Goal: Find specific page/section: Find specific page/section

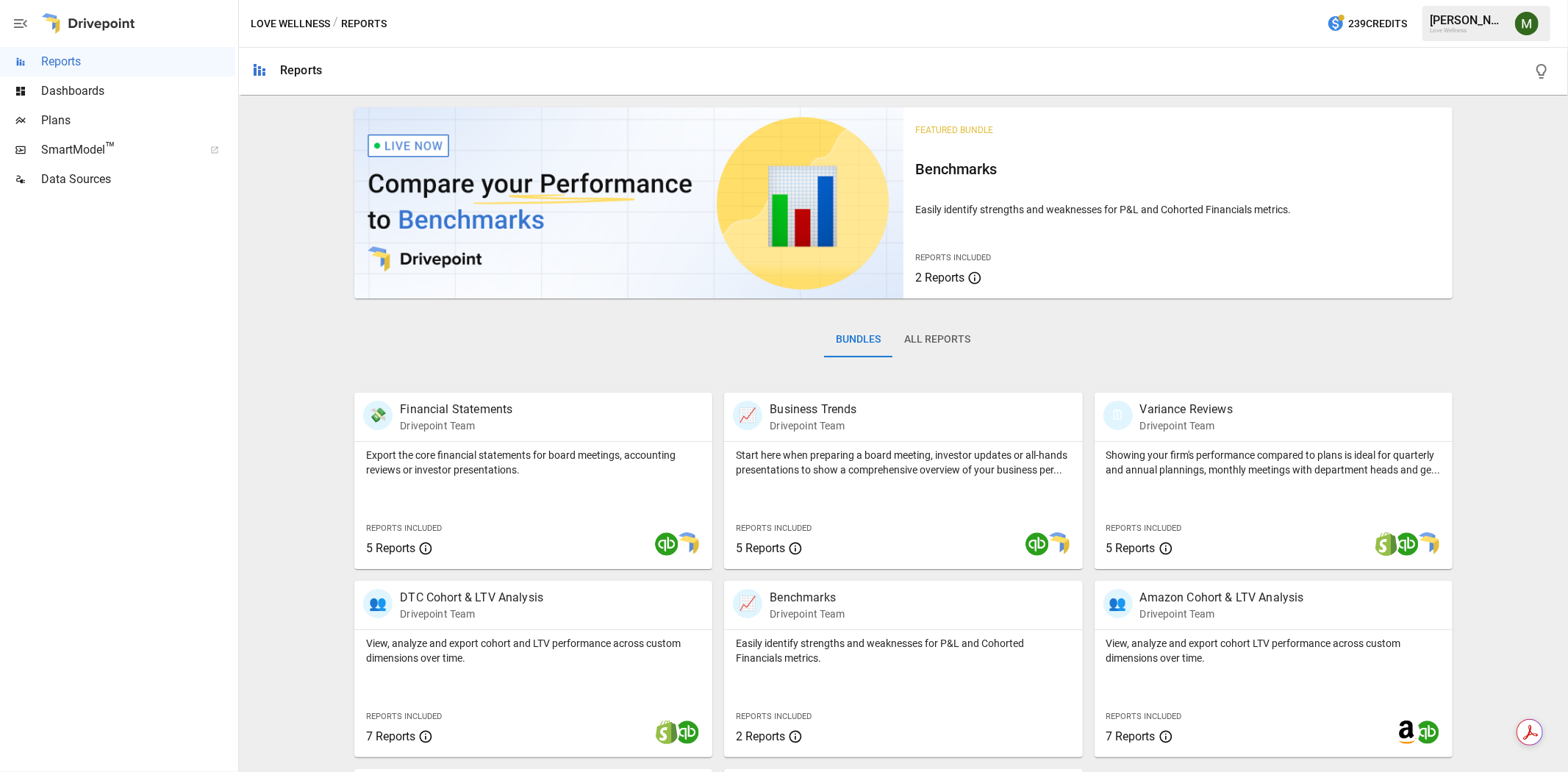
click at [23, 16] on icon "button" at bounding box center [21, 23] width 17 height 17
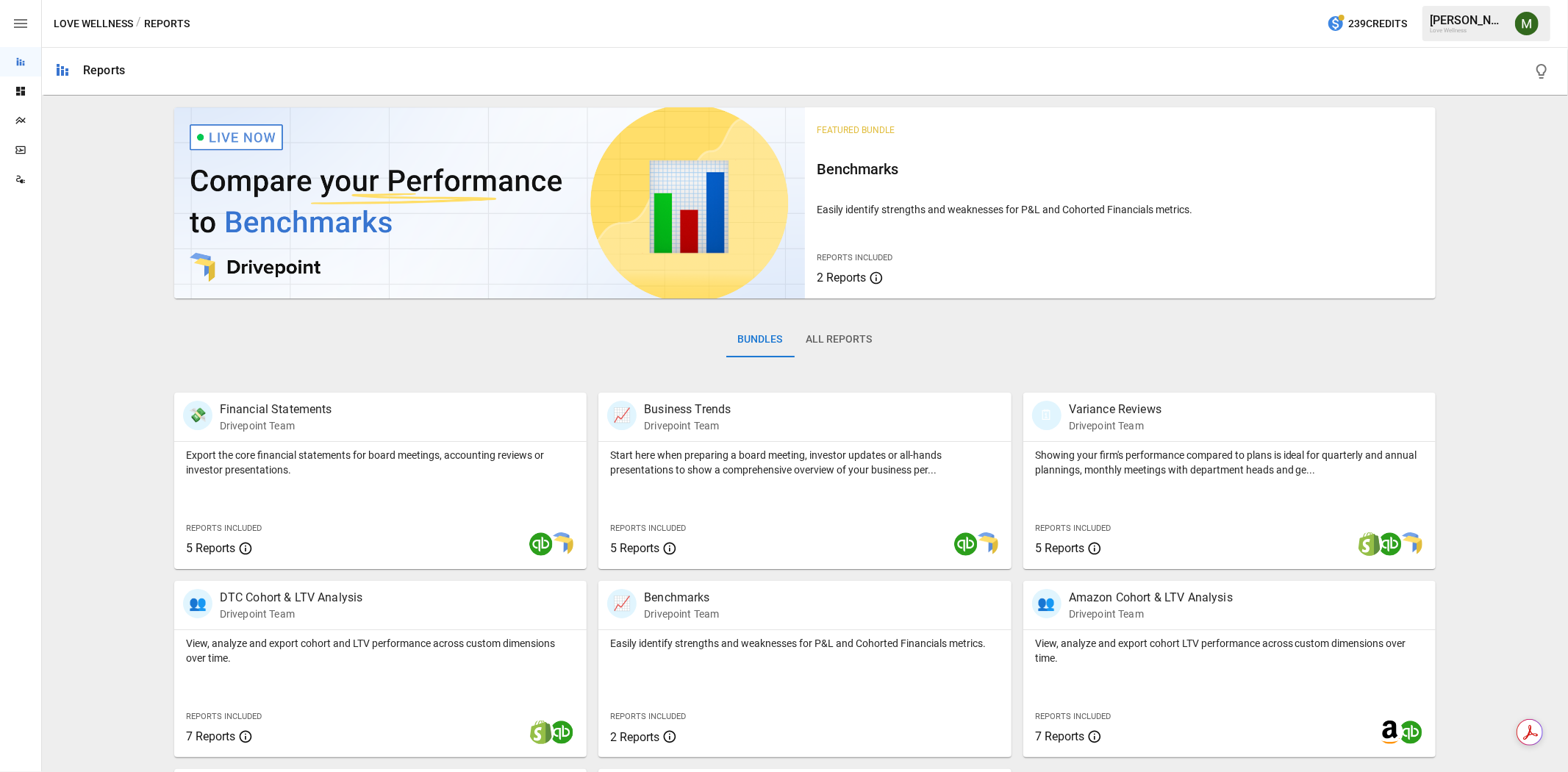
click at [23, 16] on icon "button" at bounding box center [21, 23] width 17 height 17
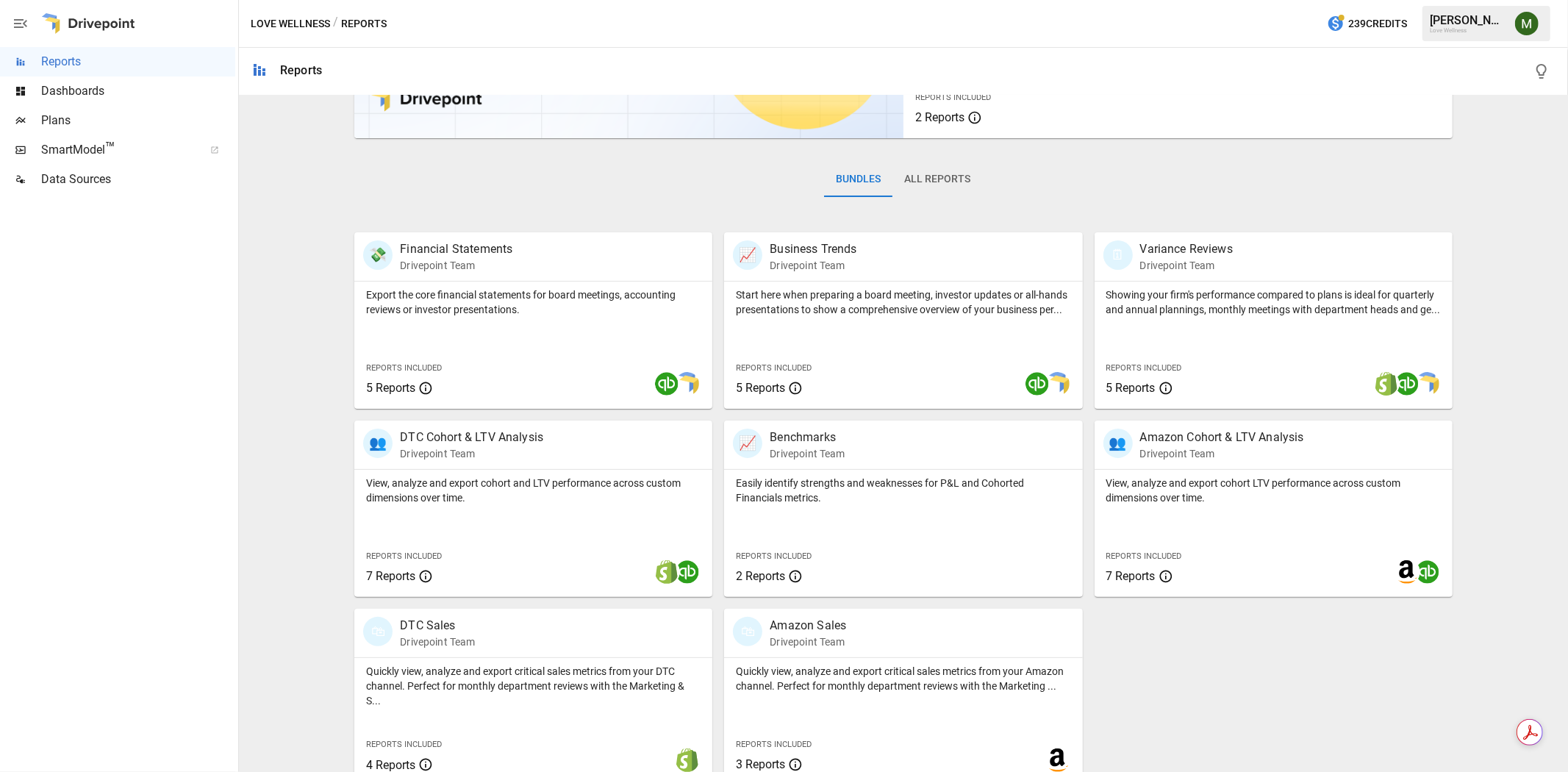
scroll to position [179, 0]
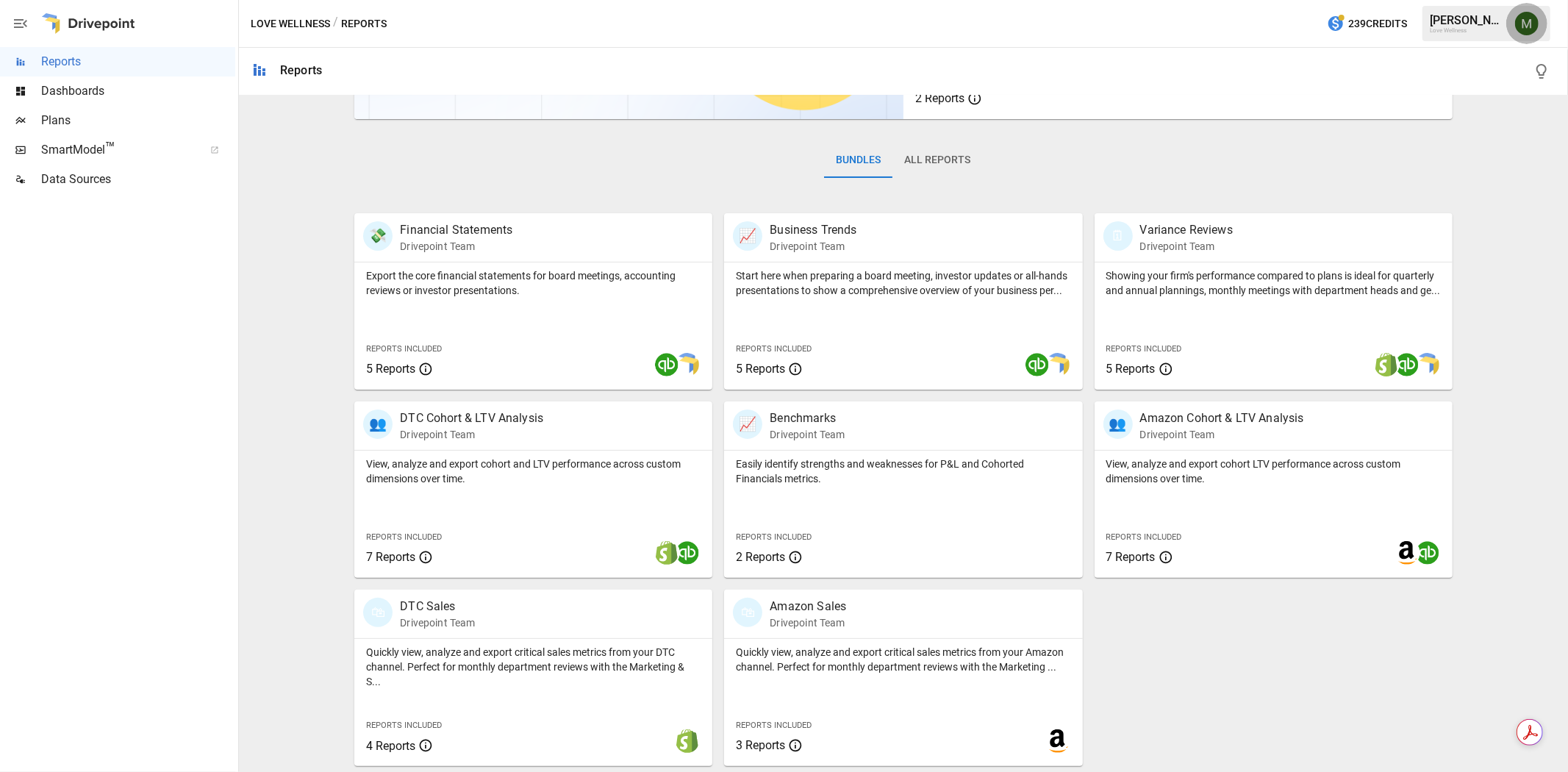
click at [1519, 16] on img "Meredith Lacasse" at bounding box center [1526, 23] width 23 height 23
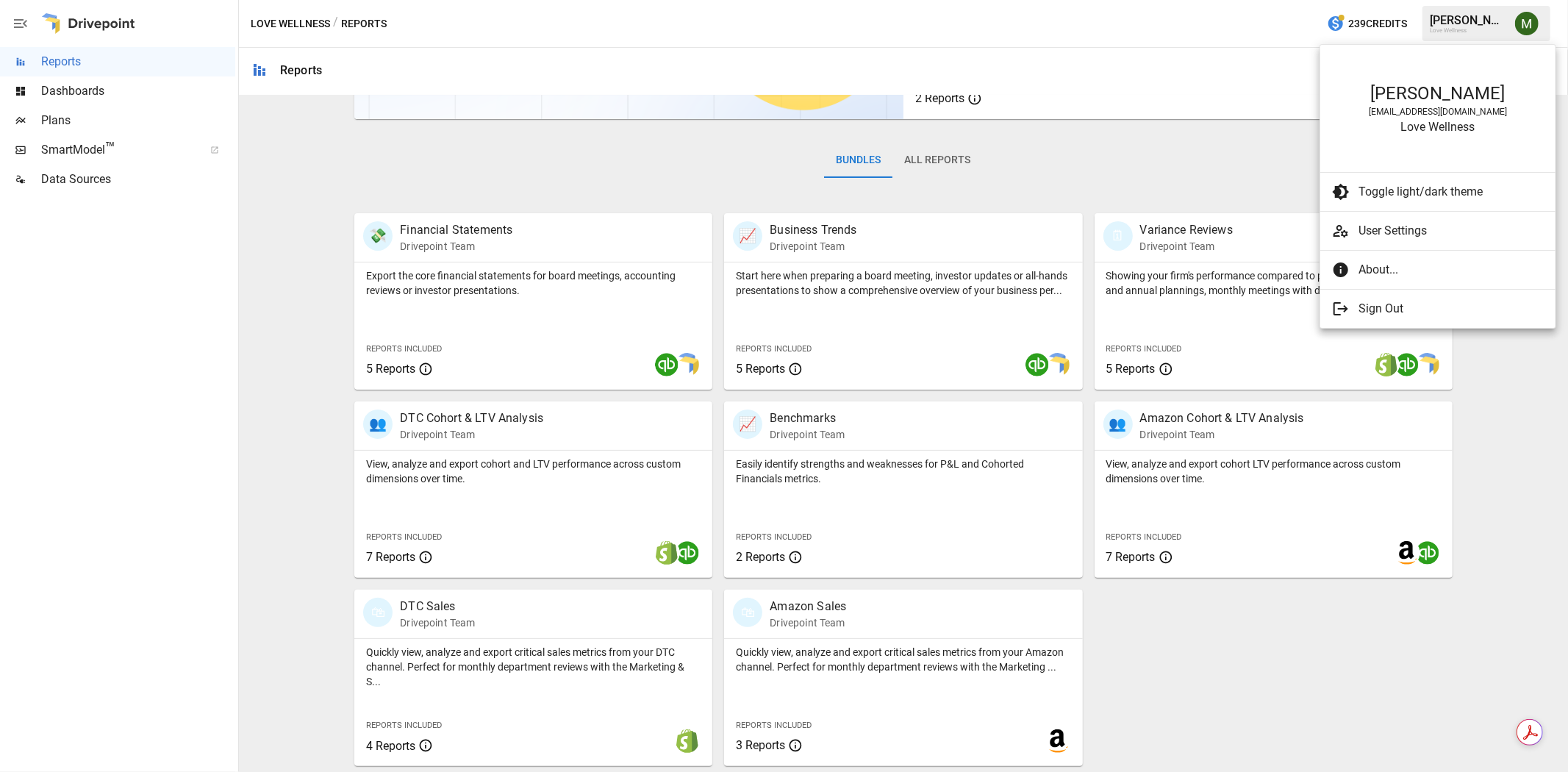
click at [1234, 202] on div at bounding box center [784, 386] width 1568 height 772
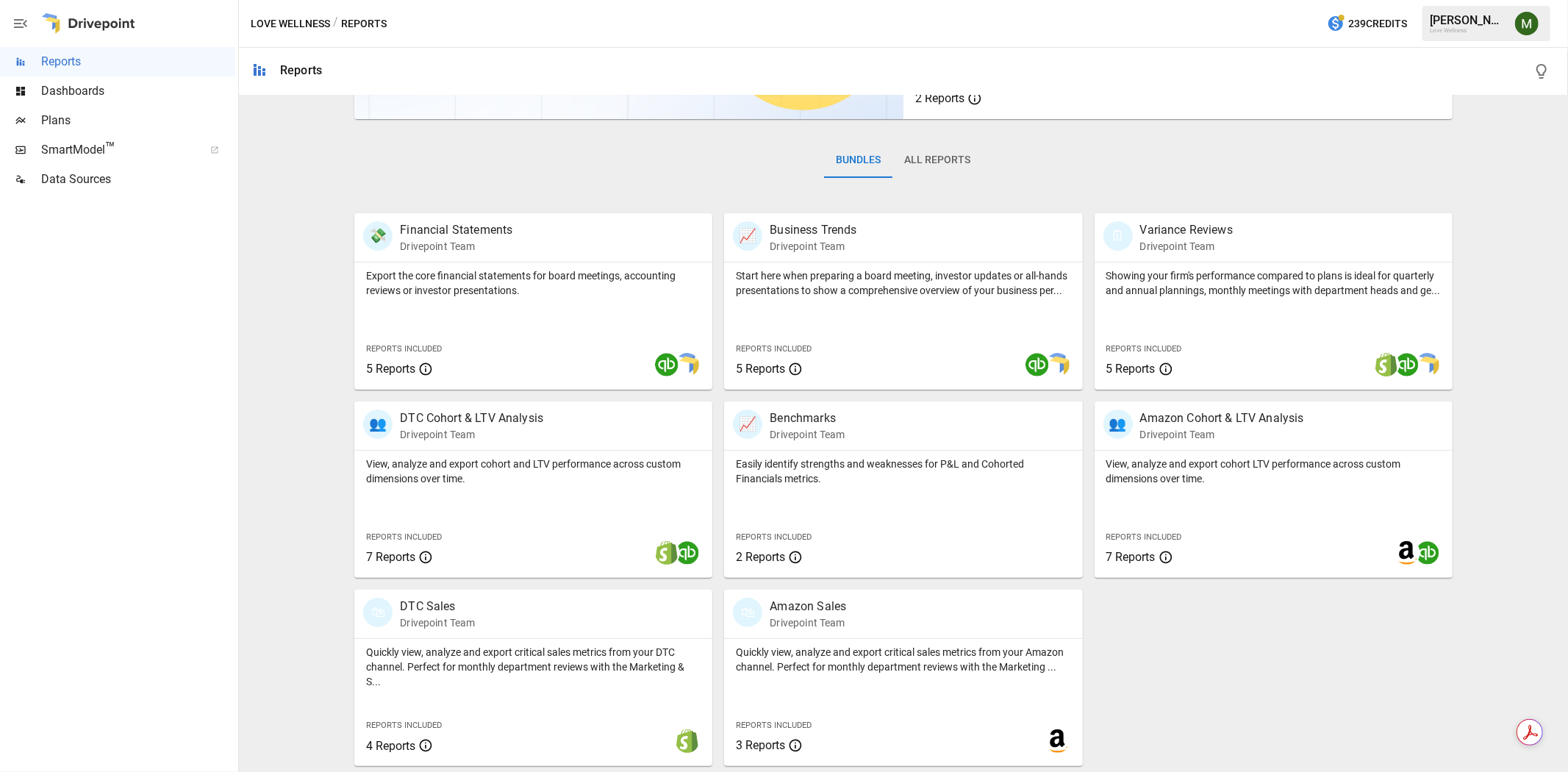
click at [1537, 75] on icon "button" at bounding box center [1541, 71] width 17 height 17
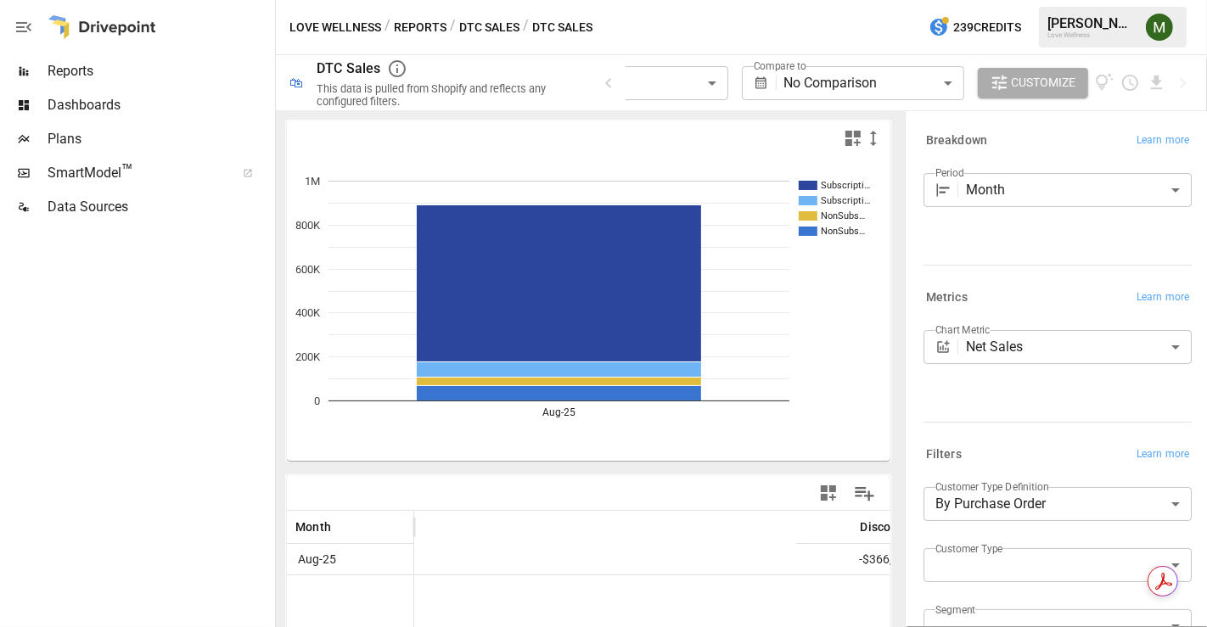
scroll to position [0, 563]
